Goal: Transaction & Acquisition: Book appointment/travel/reservation

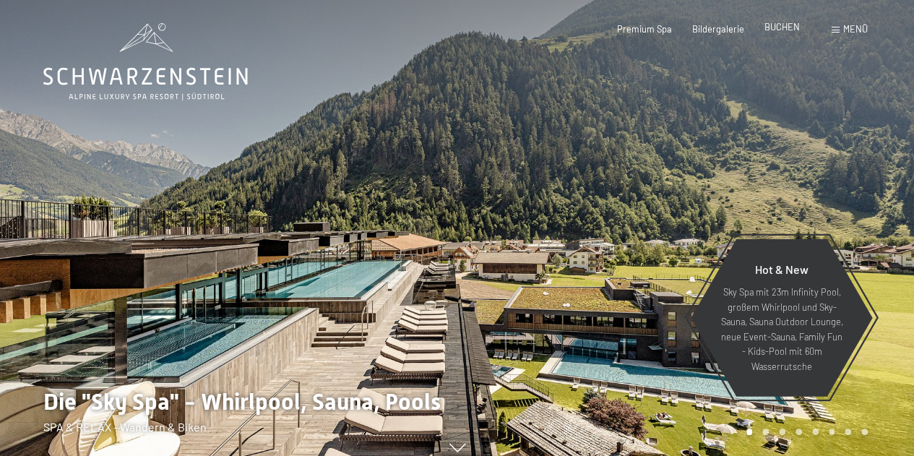
click at [783, 33] on div "BUCHEN" at bounding box center [781, 27] width 35 height 13
click at [777, 24] on span "BUCHEN" at bounding box center [781, 27] width 35 height 12
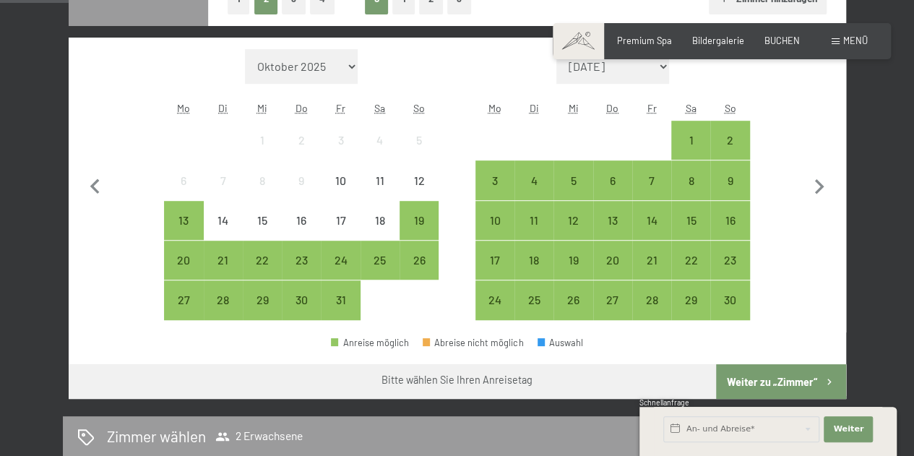
scroll to position [382, 0]
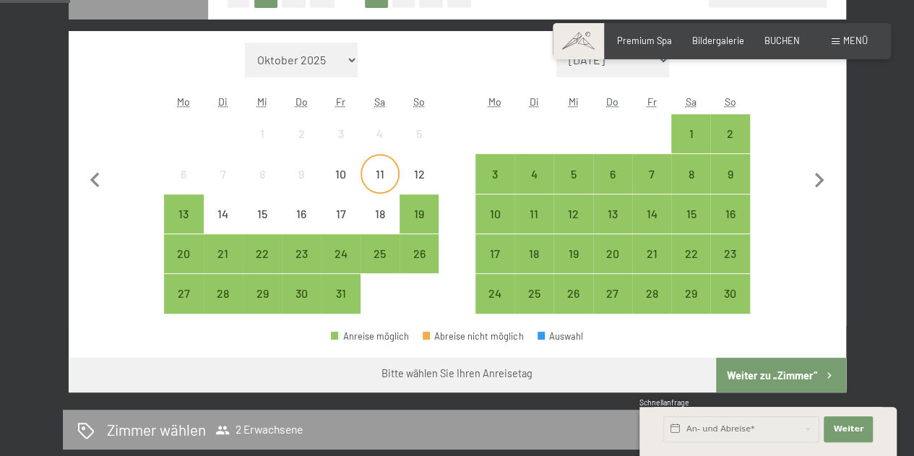
click at [387, 177] on div "11" at bounding box center [380, 186] width 36 height 36
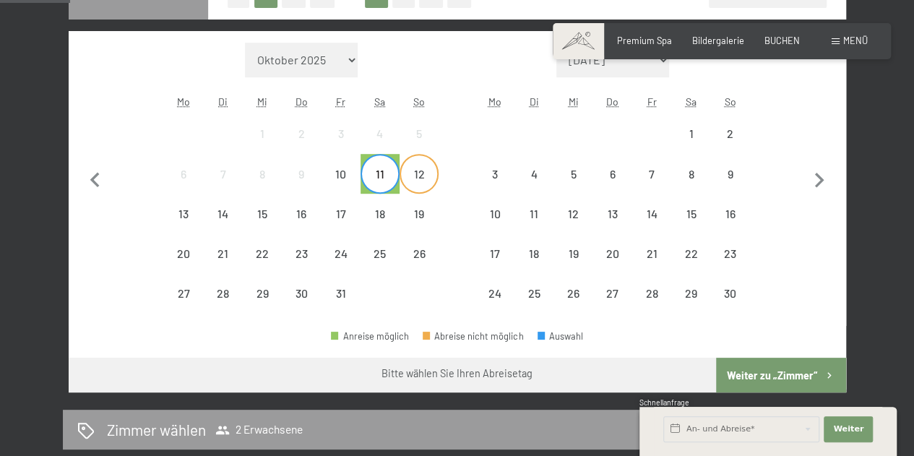
click at [418, 182] on div "12" at bounding box center [419, 186] width 36 height 36
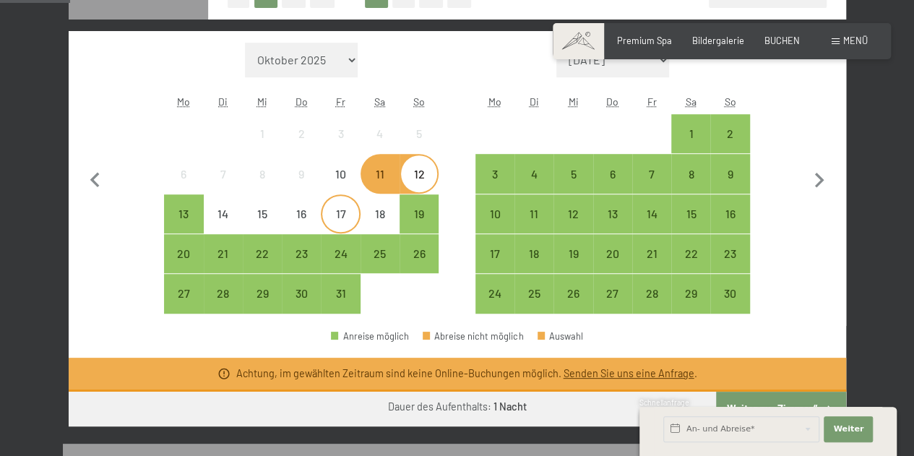
click at [329, 218] on div "17" at bounding box center [340, 226] width 36 height 36
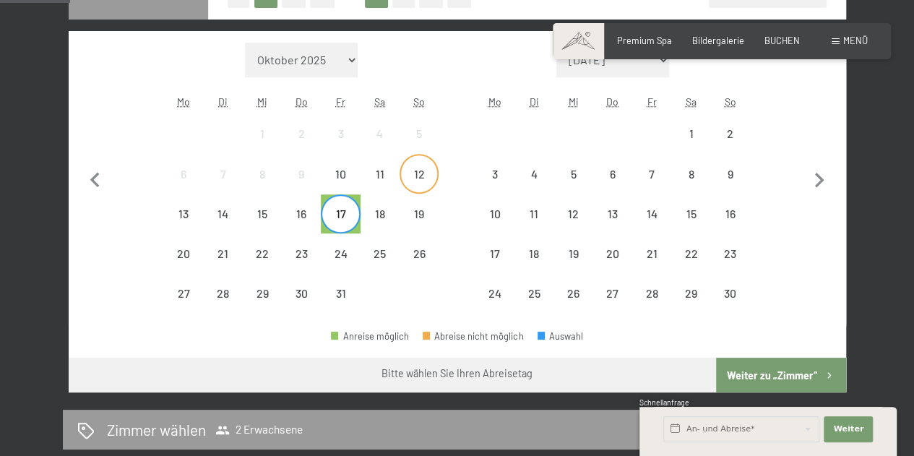
click at [416, 178] on div "12" at bounding box center [419, 186] width 36 height 36
click at [337, 219] on div "17" at bounding box center [340, 226] width 36 height 36
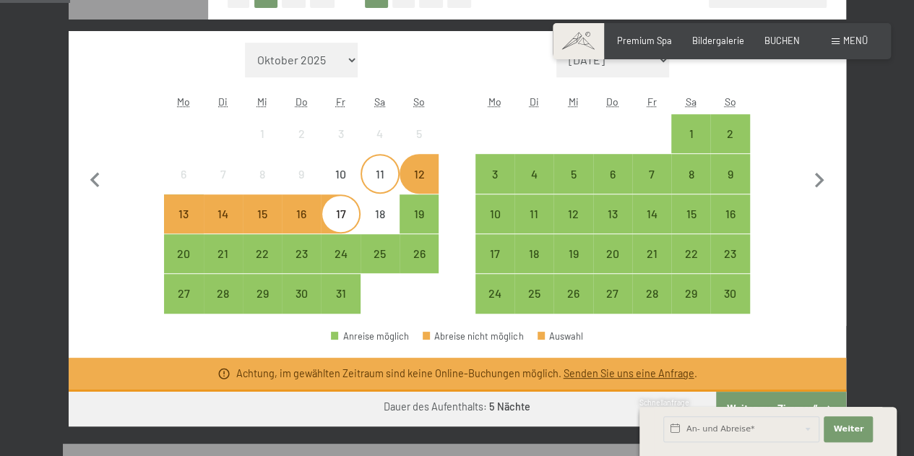
click at [392, 163] on div "11" at bounding box center [380, 173] width 36 height 36
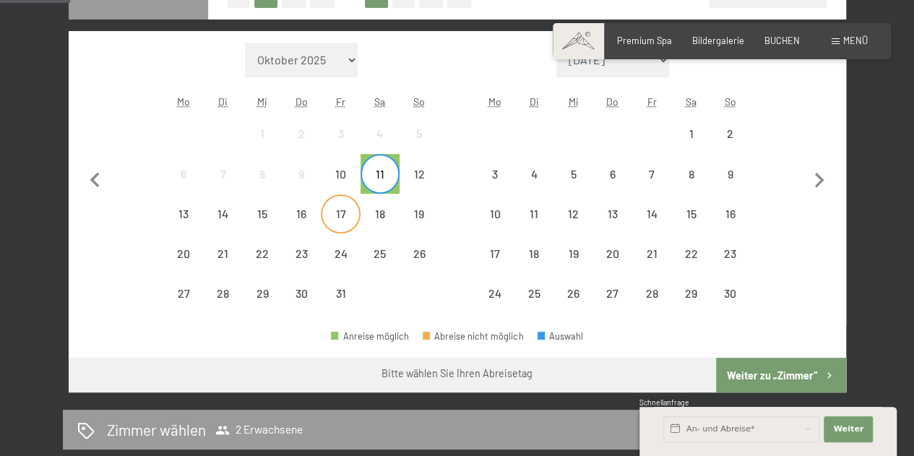
click at [335, 202] on div "17" at bounding box center [340, 214] width 36 height 36
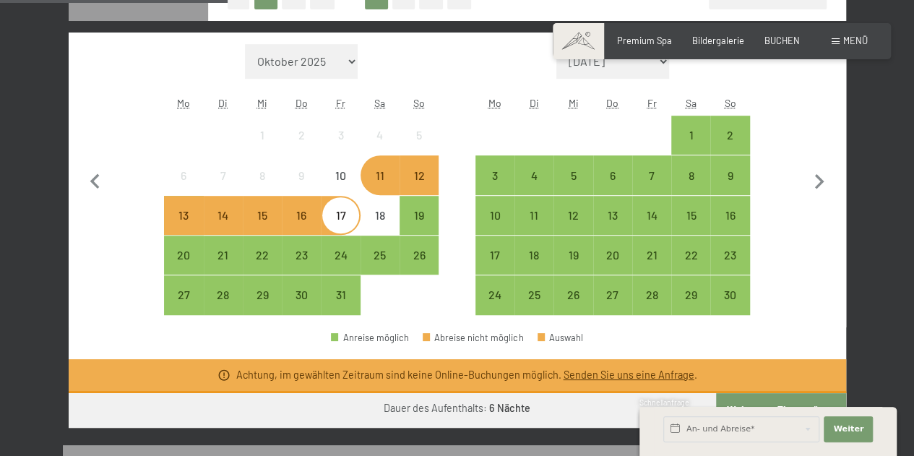
scroll to position [225, 0]
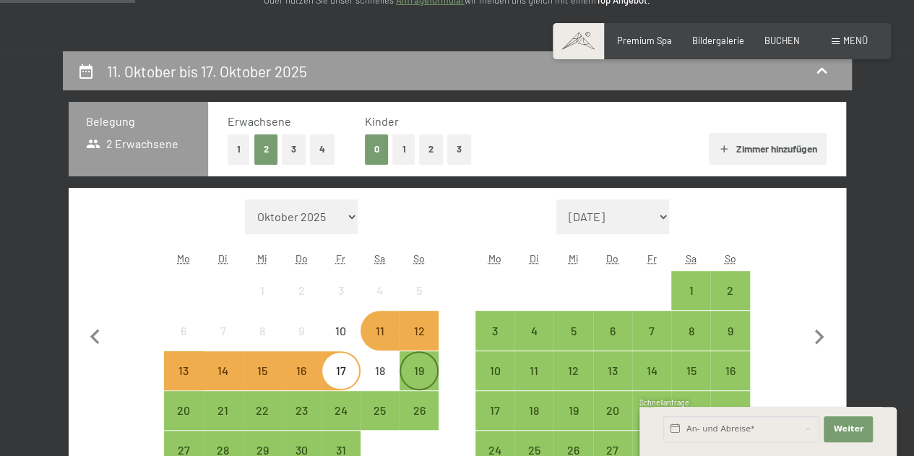
click at [418, 357] on div "19" at bounding box center [419, 371] width 36 height 36
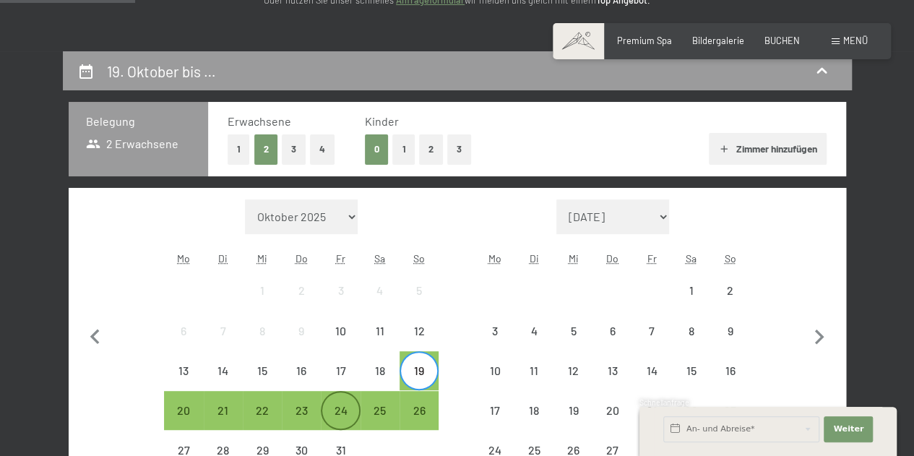
click at [337, 408] on div "24" at bounding box center [340, 423] width 36 height 36
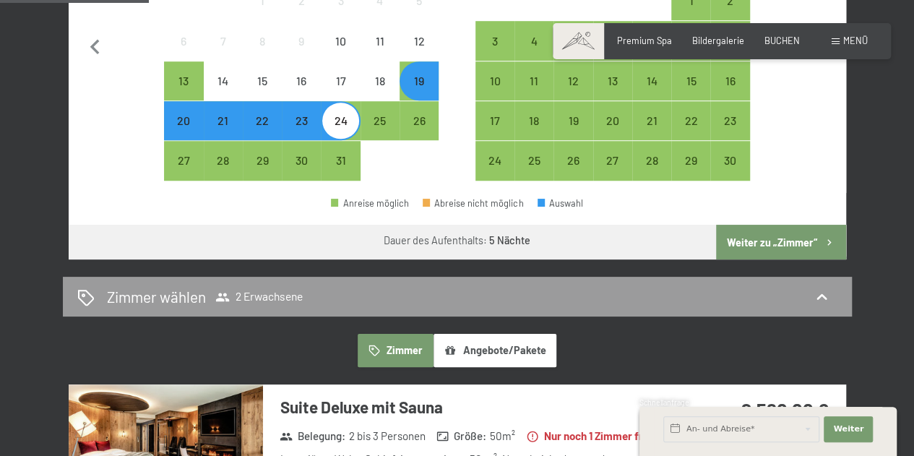
scroll to position [538, 0]
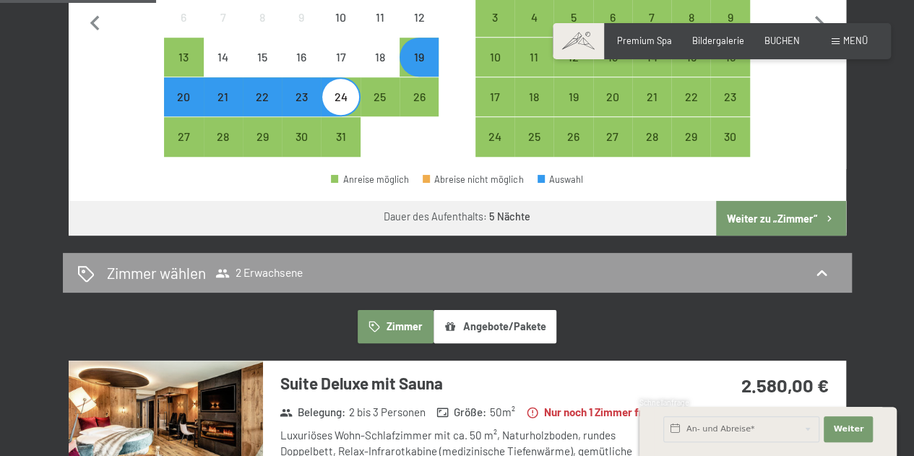
click at [756, 207] on button "Weiter zu „Zimmer“" at bounding box center [780, 218] width 129 height 35
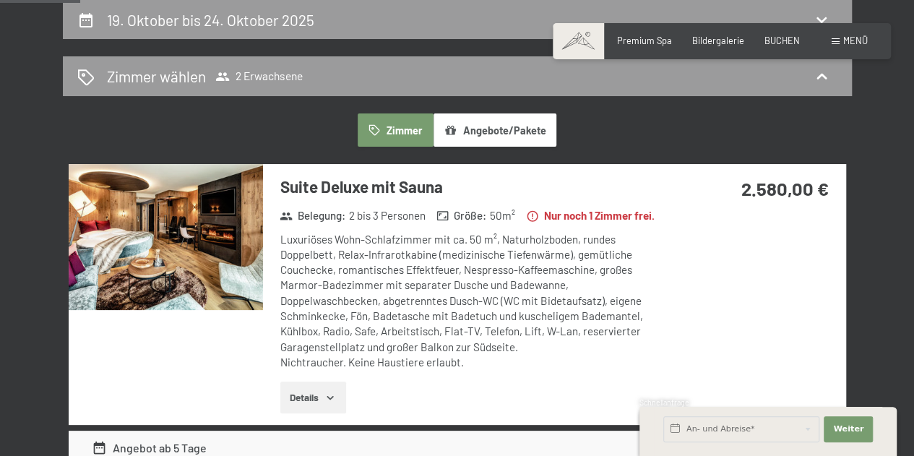
click at [150, 241] on img at bounding box center [166, 237] width 194 height 146
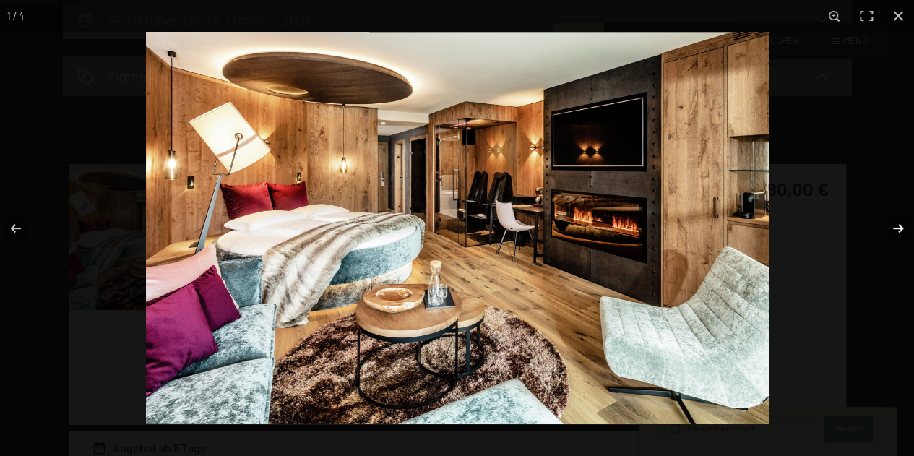
click at [896, 229] on button "button" at bounding box center [888, 228] width 51 height 72
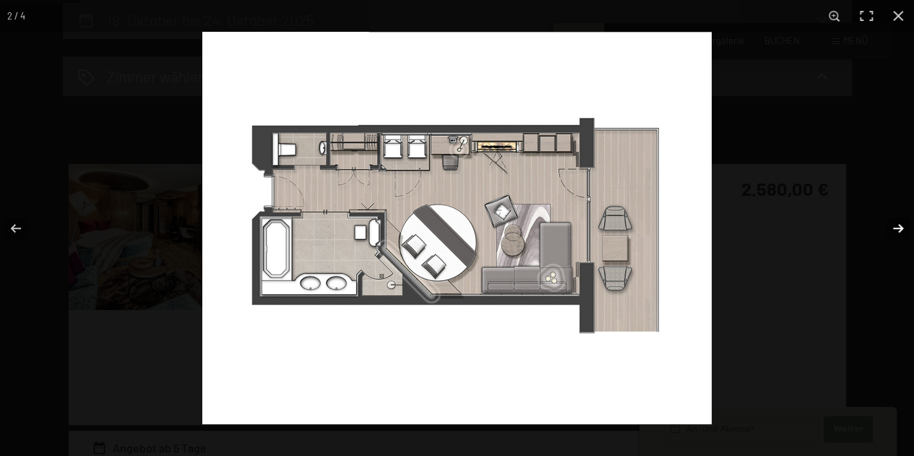
click at [896, 229] on button "button" at bounding box center [888, 228] width 51 height 72
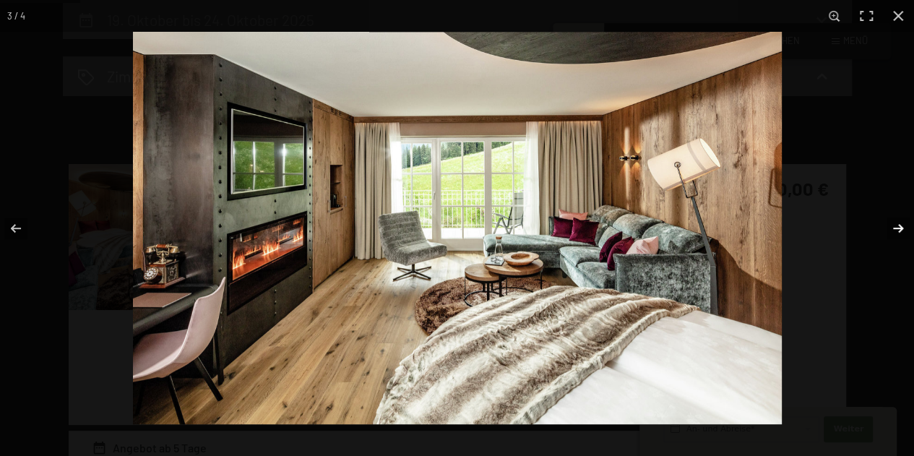
click at [896, 229] on button "button" at bounding box center [888, 228] width 51 height 72
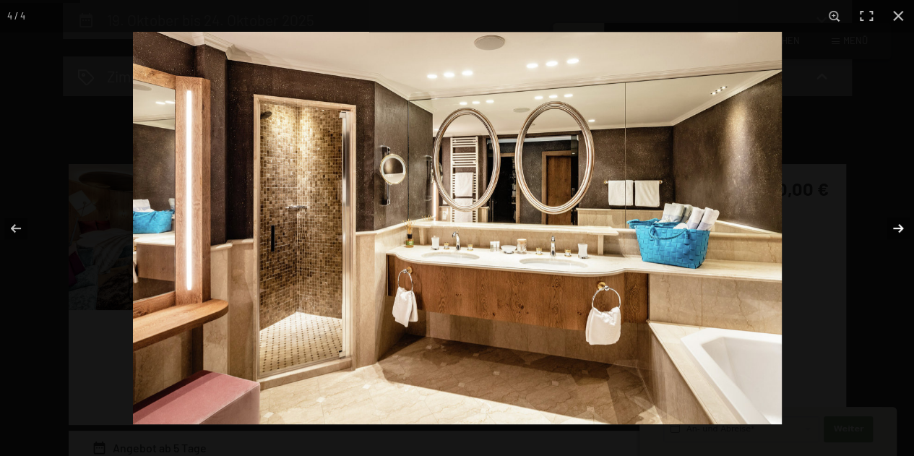
click at [896, 229] on button "button" at bounding box center [888, 228] width 51 height 72
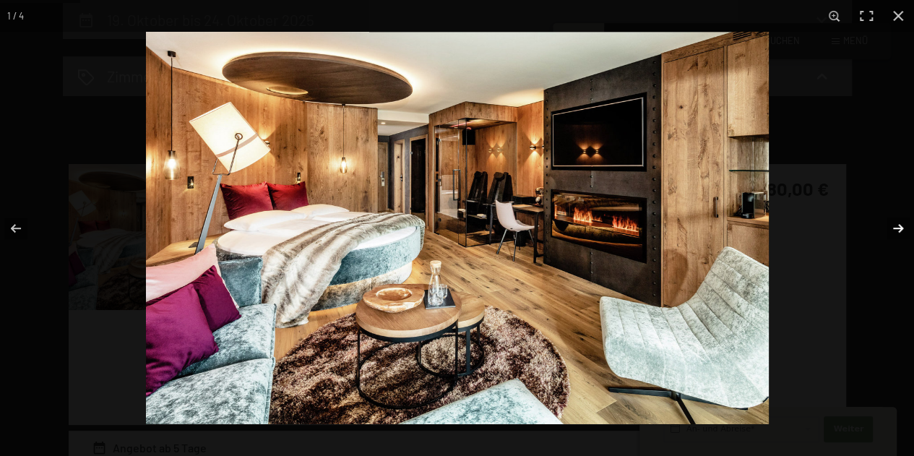
click at [896, 229] on button "button" at bounding box center [888, 228] width 51 height 72
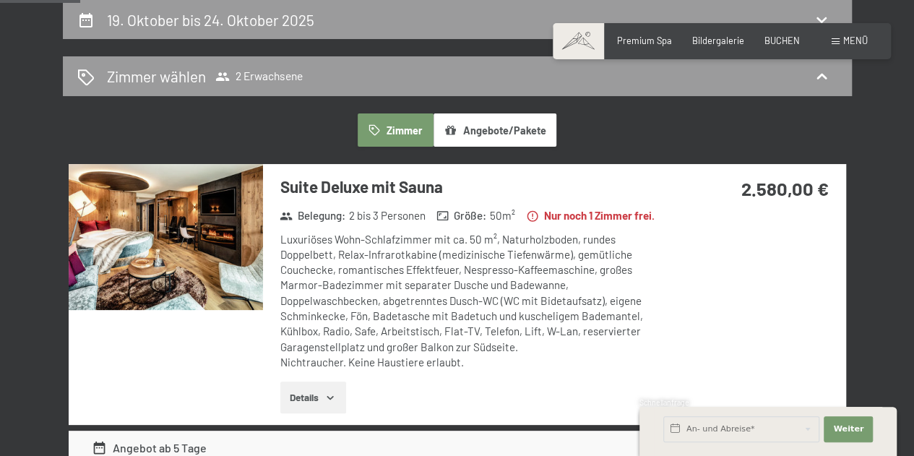
click at [0, 0] on button "button" at bounding box center [0, 0] width 0 height 0
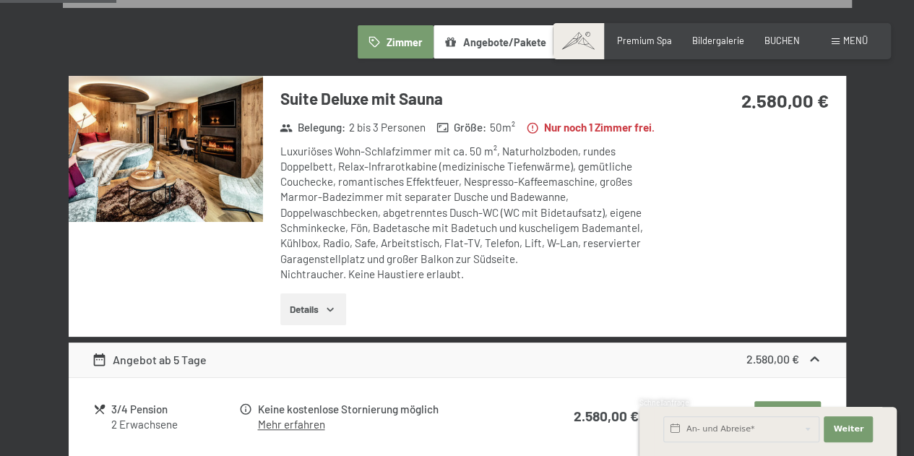
scroll to position [0, 0]
